Goal: Navigation & Orientation: Go to known website

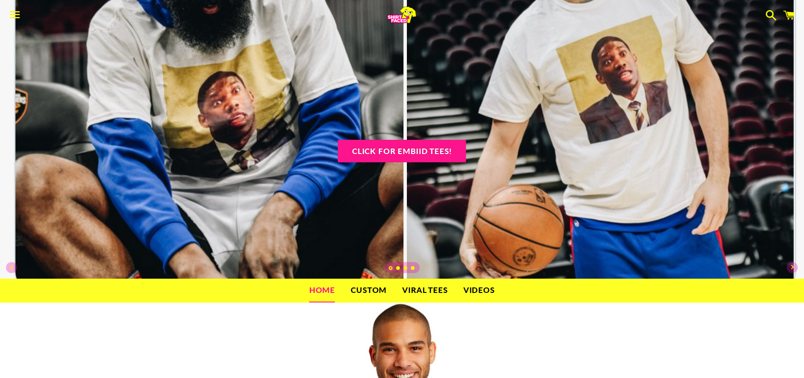
click at [17, 16] on span "button" at bounding box center [15, 15] width 21 height 28
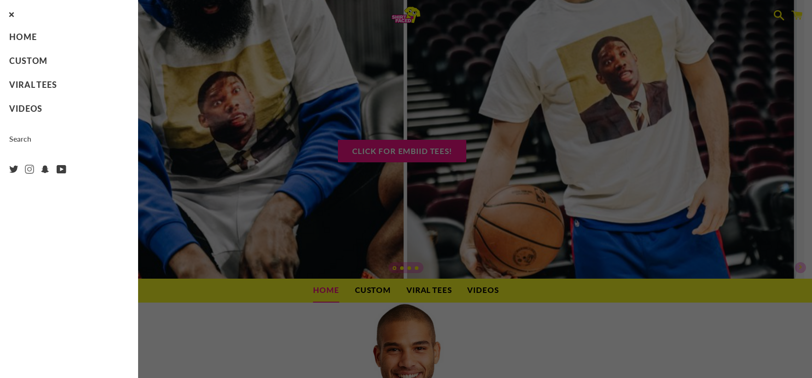
click at [27, 166] on span at bounding box center [29, 169] width 9 height 15
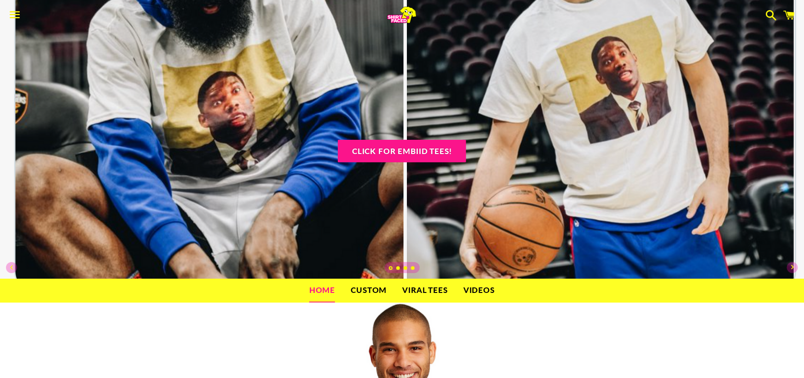
click at [3, 6] on div "Menu Search Cart" at bounding box center [402, 15] width 804 height 30
click at [10, 10] on span "button" at bounding box center [15, 15] width 21 height 28
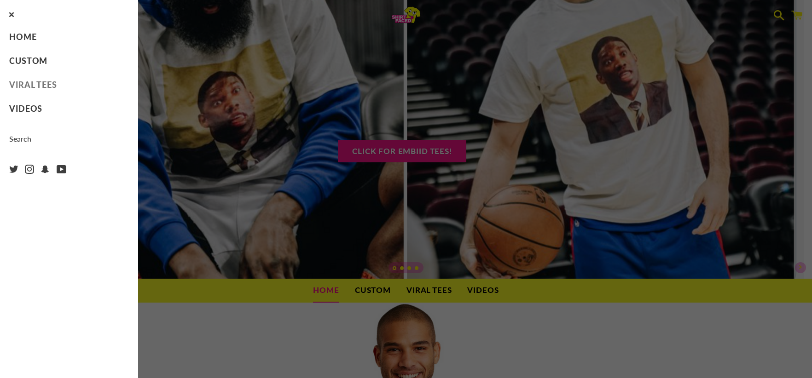
click at [45, 93] on link "Viral Tees" at bounding box center [69, 85] width 138 height 24
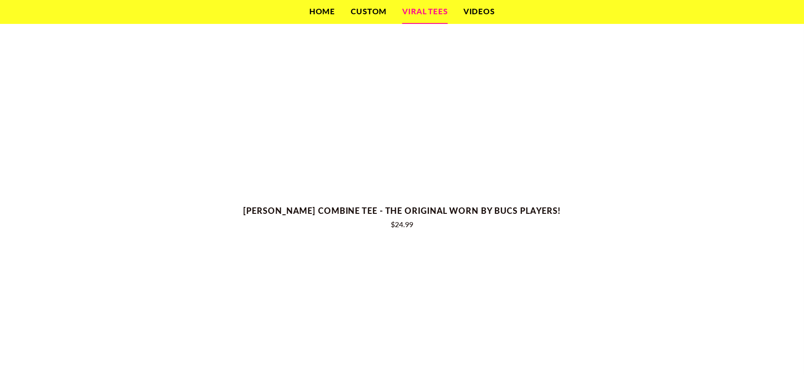
scroll to position [1023, 0]
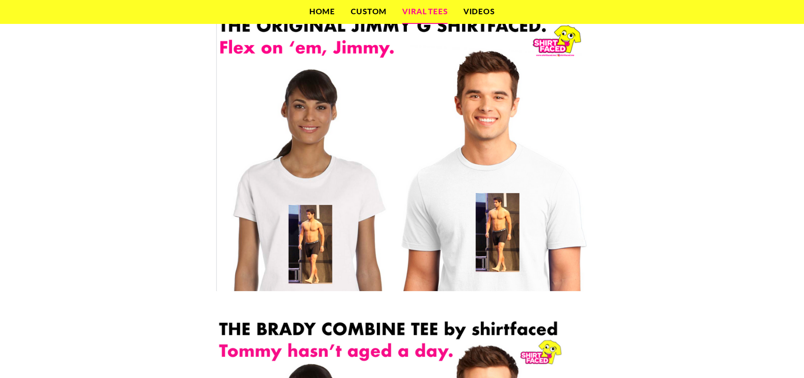
click at [323, 7] on link "Home" at bounding box center [322, 11] width 40 height 23
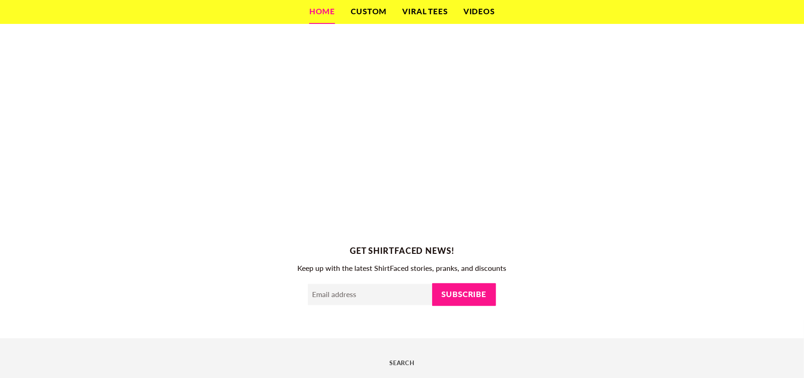
scroll to position [677, 0]
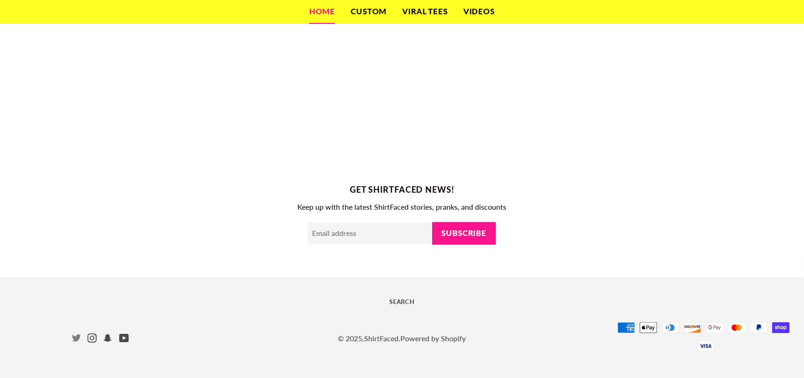
click at [77, 338] on span at bounding box center [76, 338] width 9 height 15
